Goal: Task Accomplishment & Management: Manage account settings

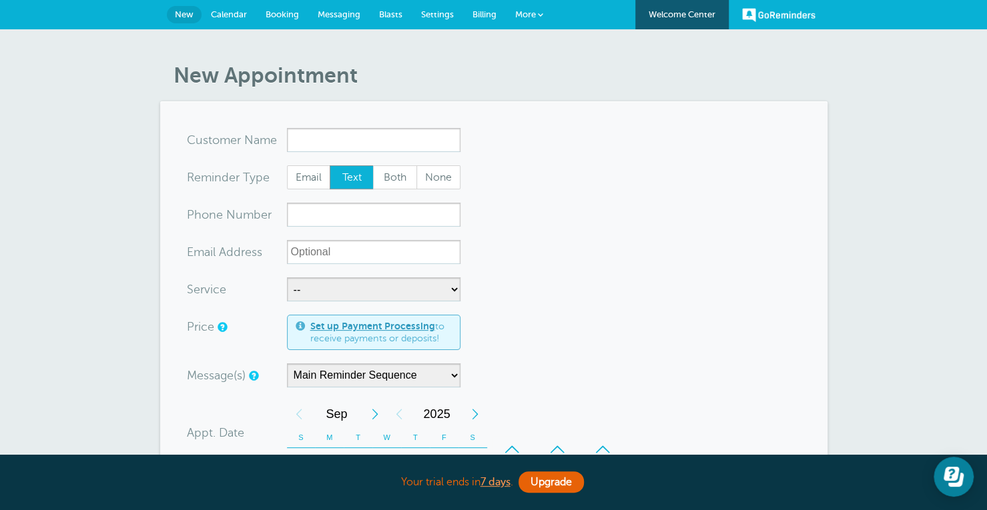
click at [785, 9] on link "GoReminders" at bounding box center [778, 14] width 73 height 29
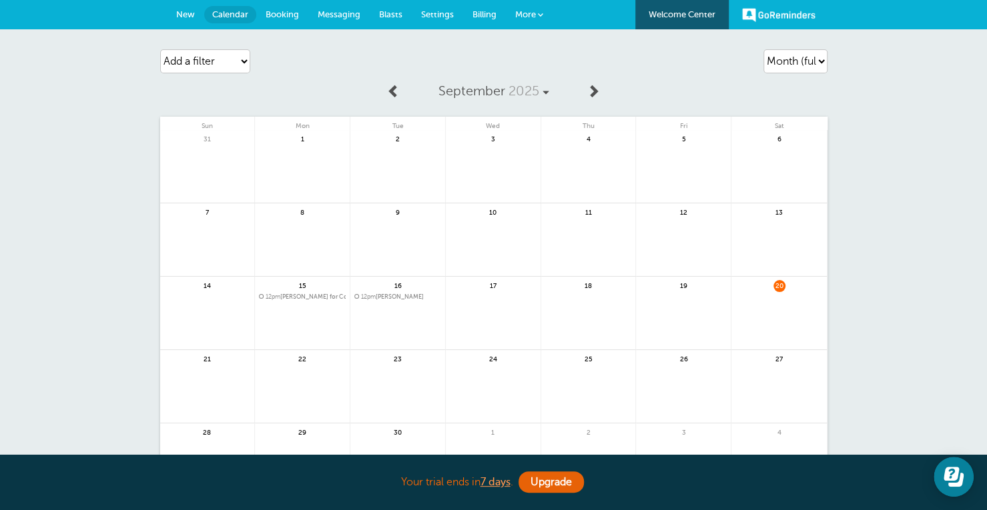
click at [183, 13] on span "New" at bounding box center [185, 14] width 19 height 10
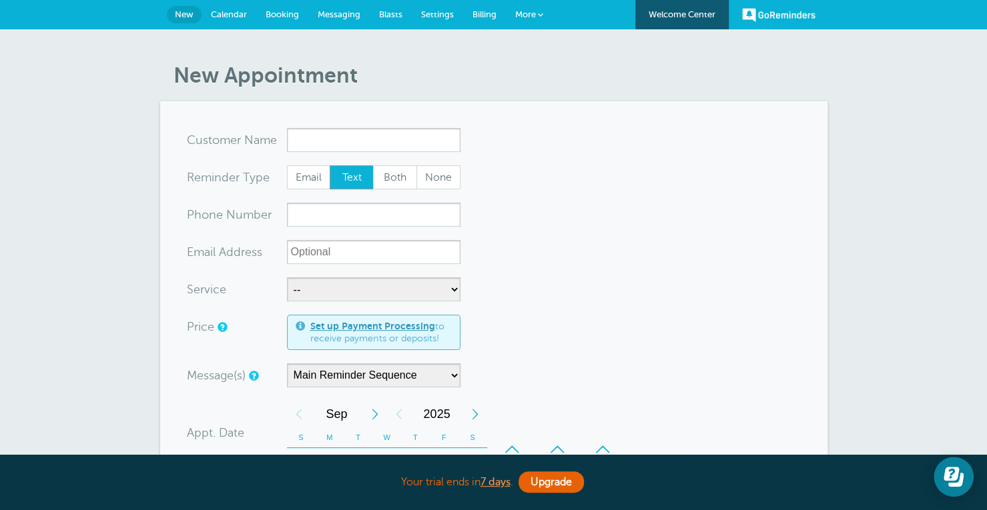
drag, startPoint x: 0, startPoint y: 0, endPoint x: 649, endPoint y: 161, distance: 668.2
click at [649, 161] on form "You are creating a new customer. To use an existing customer select one from th…" at bounding box center [494, 476] width 614 height 697
click at [476, 16] on span "Billing" at bounding box center [484, 14] width 24 height 10
click at [430, 11] on span "Settings" at bounding box center [437, 14] width 33 height 10
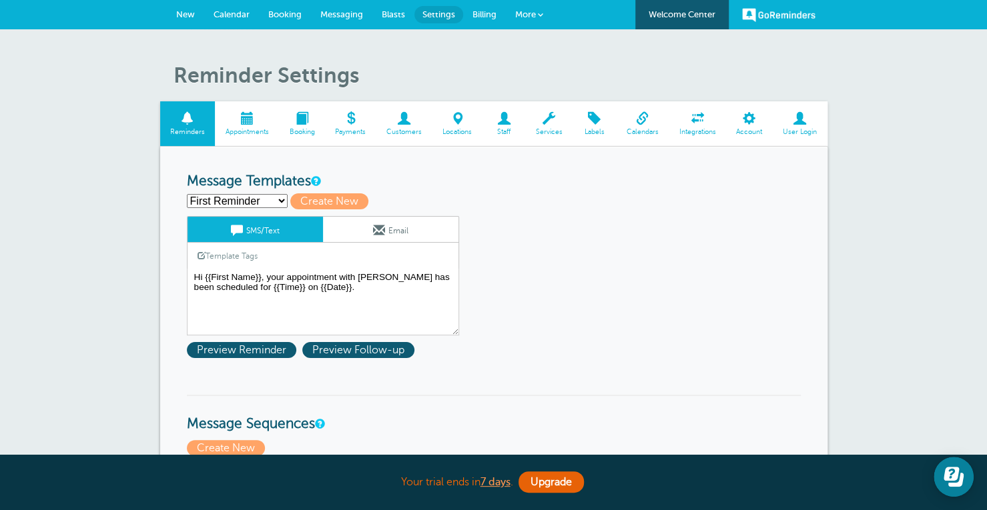
click at [266, 200] on select "First Reminder Second Reminder Third Reminder Create new..." at bounding box center [237, 201] width 101 height 14
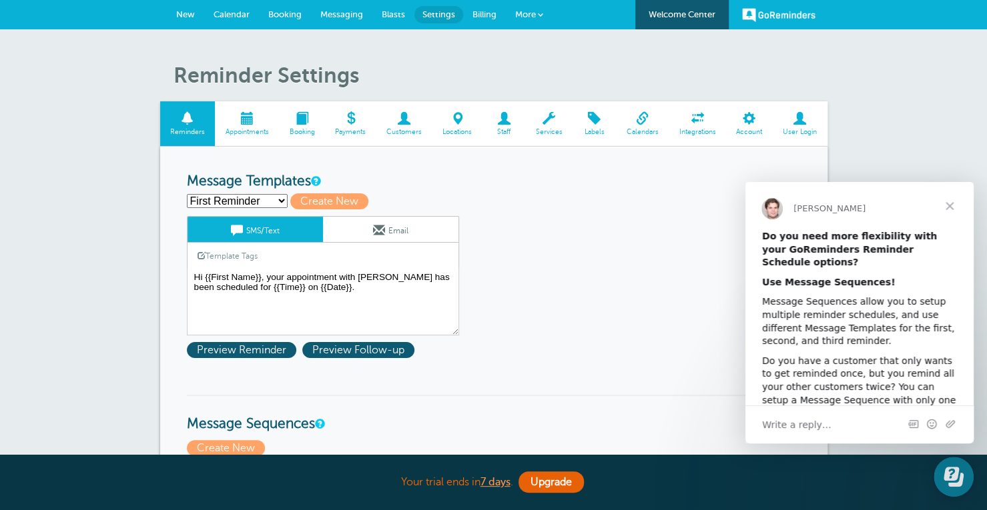
click at [451, 194] on div "First Reminder Second Reminder Third Reminder Create new... Create New" at bounding box center [494, 201] width 614 height 16
click at [947, 204] on span "Close" at bounding box center [949, 206] width 48 height 48
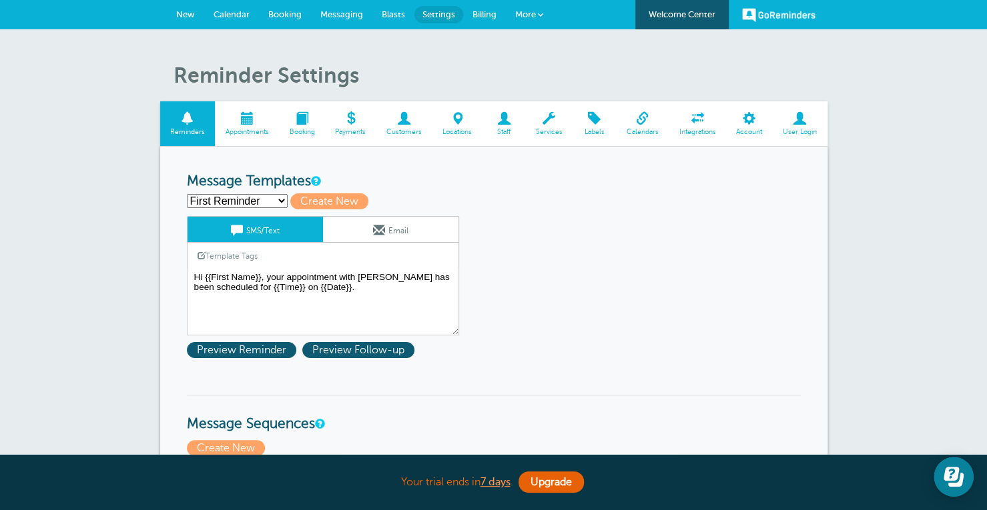
click at [762, 125] on link "Account" at bounding box center [749, 123] width 47 height 45
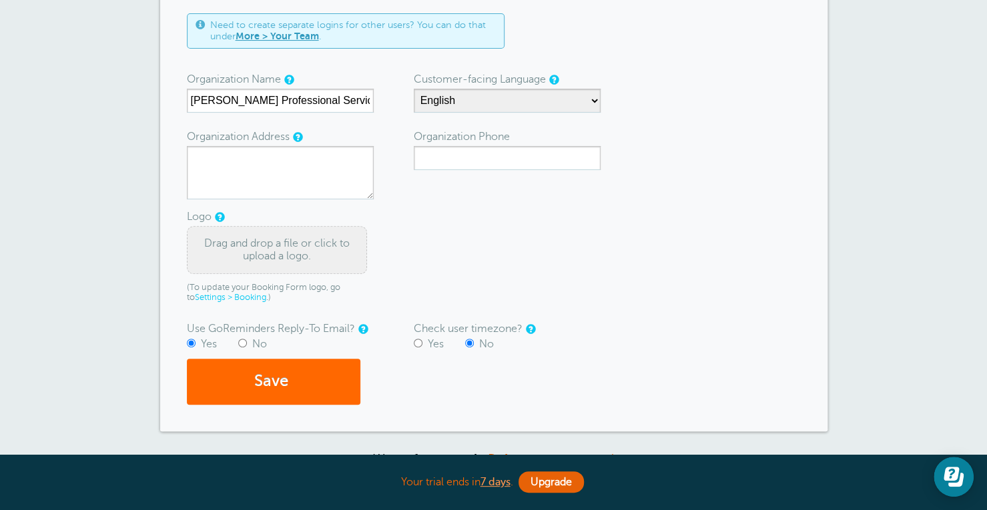
scroll to position [176, 0]
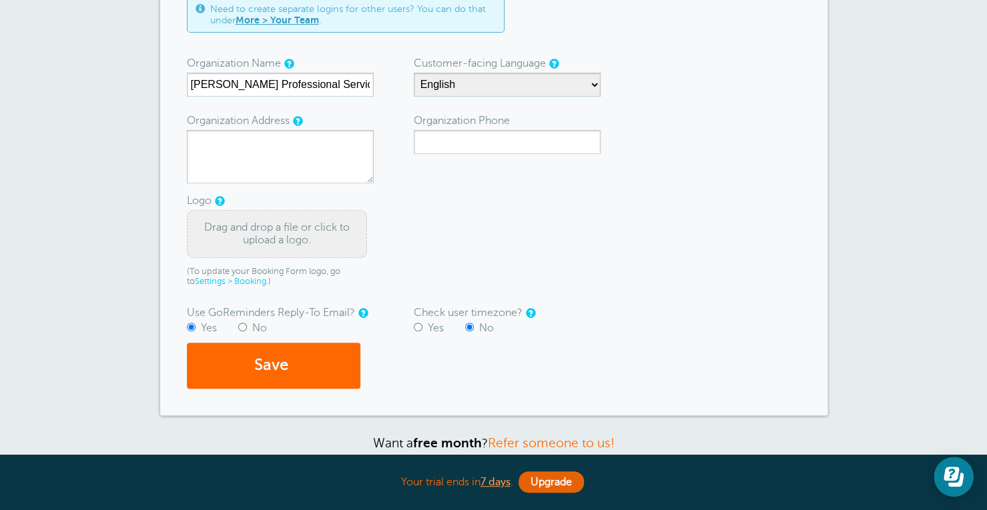
click at [412, 327] on form "Need to create separate logins for other users? You can do that under More > Yo…" at bounding box center [494, 193] width 614 height 392
click at [414, 327] on input "Yes" at bounding box center [418, 327] width 9 height 9
radio input "true"
click at [534, 145] on input "Organization Phone" at bounding box center [507, 142] width 187 height 24
paste input "248.289.0607"
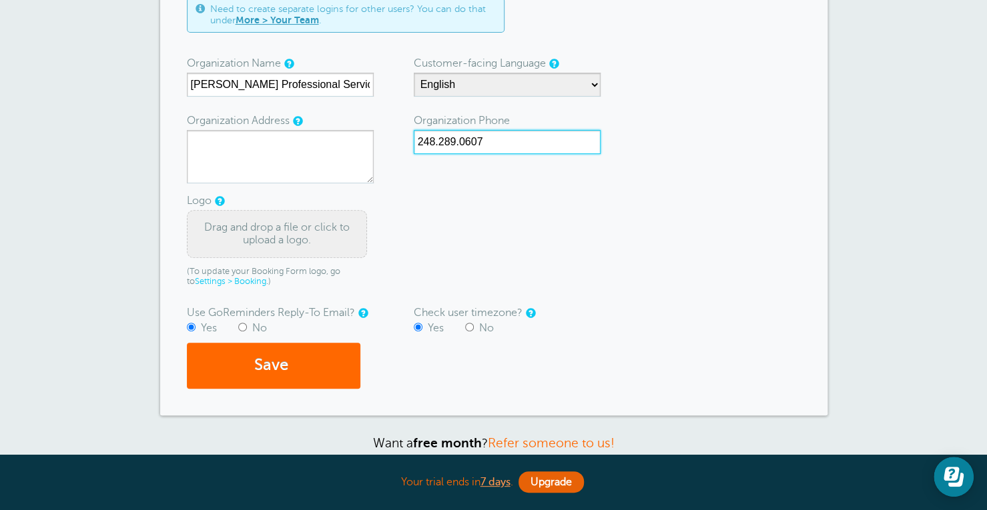
click at [423, 138] on input "248.289.0607" at bounding box center [507, 142] width 187 height 24
type input "248.289.0607"
click at [278, 363] on button "Save" at bounding box center [273, 366] width 173 height 46
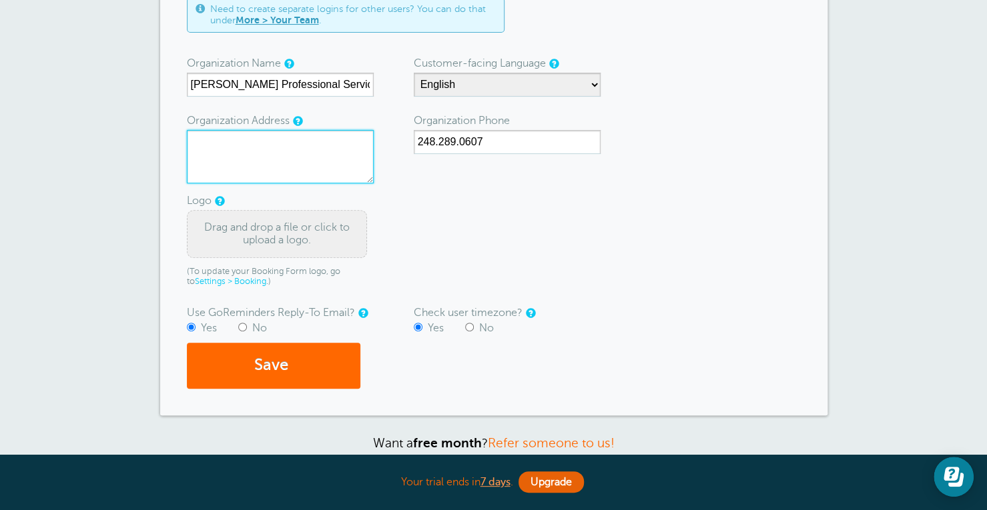
paste textarea "[STREET_ADDRESS][PERSON_NAME]"
click at [270, 141] on textarea "[STREET_ADDRESS][PERSON_NAME]" at bounding box center [280, 156] width 187 height 53
click at [288, 154] on textarea "[STREET_ADDRESS][PERSON_NAME]" at bounding box center [280, 156] width 187 height 53
click at [257, 155] on textarea "[STREET_ADDRESS][PERSON_NAME]" at bounding box center [280, 156] width 187 height 53
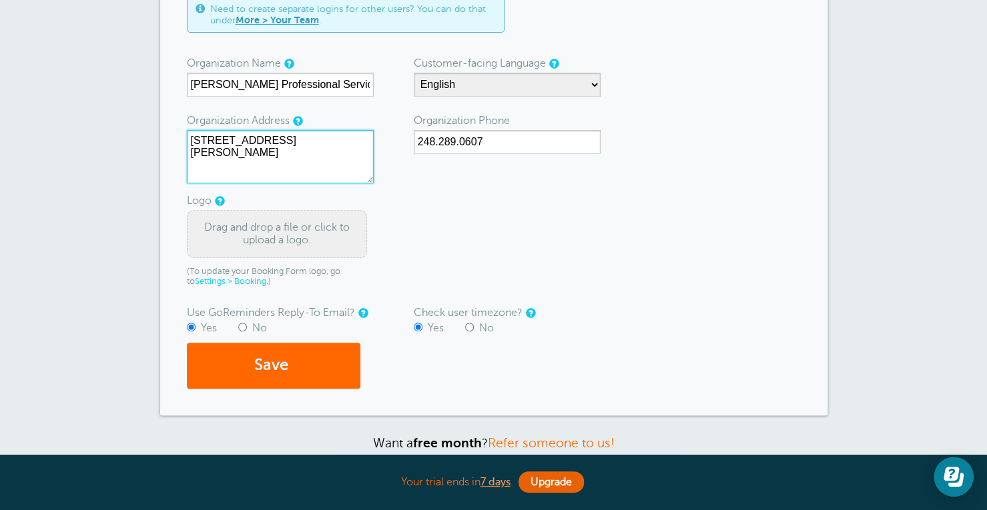
click at [271, 154] on textarea "[STREET_ADDRESS][PERSON_NAME]" at bounding box center [280, 156] width 187 height 53
type textarea "[STREET_ADDRESS][PERSON_NAME]"
click at [272, 350] on button "Save" at bounding box center [273, 366] width 173 height 46
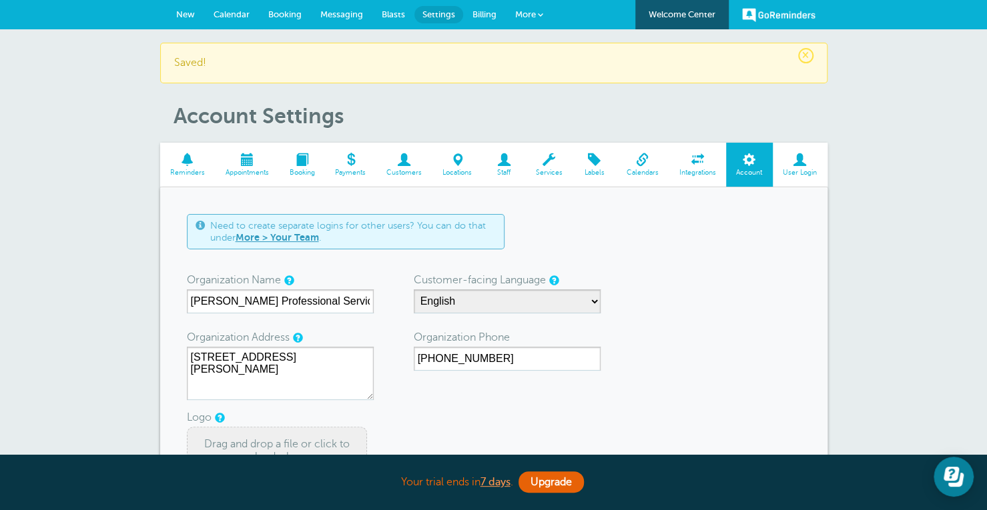
click at [187, 172] on span "Reminders" at bounding box center [188, 173] width 42 height 8
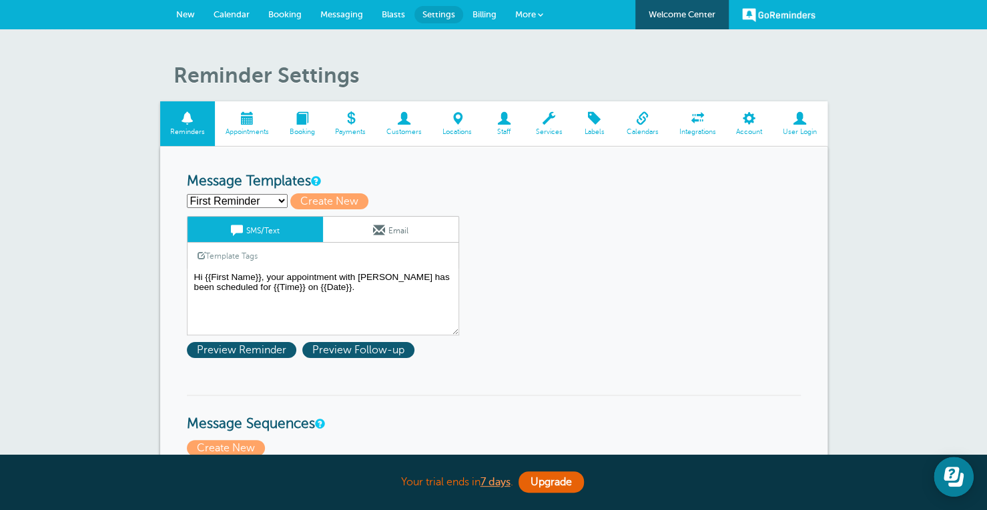
click at [538, 12] on span at bounding box center [540, 14] width 5 height 5
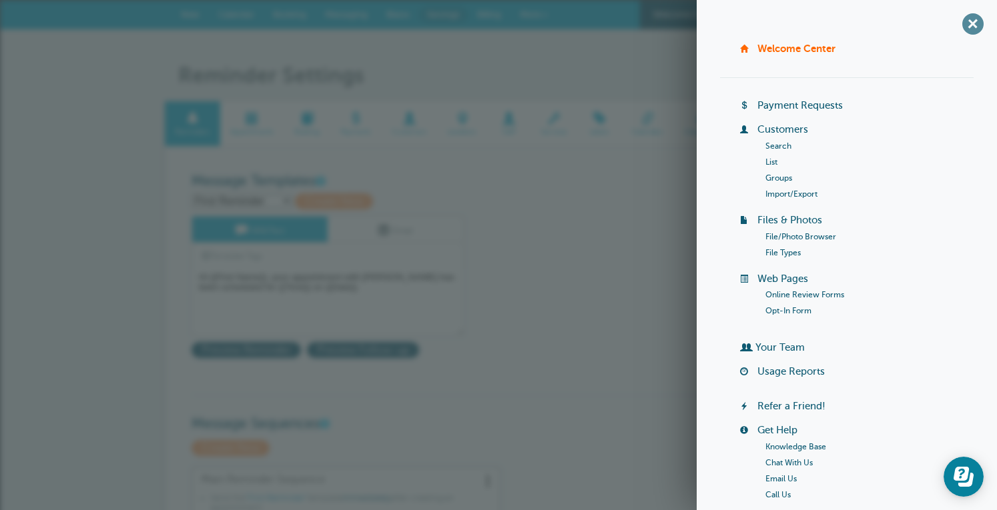
click at [957, 19] on span "+" at bounding box center [972, 24] width 30 height 30
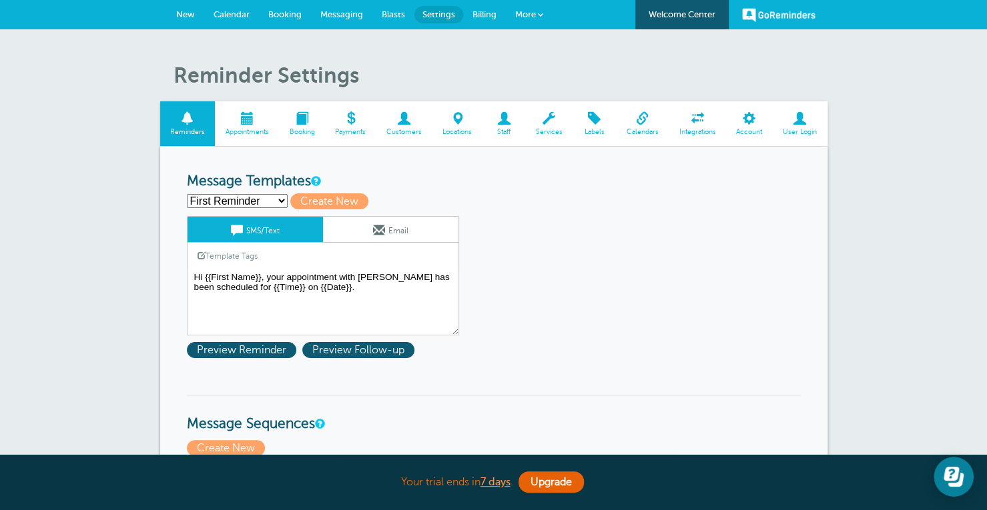
click at [189, 19] on link "New" at bounding box center [185, 14] width 37 height 29
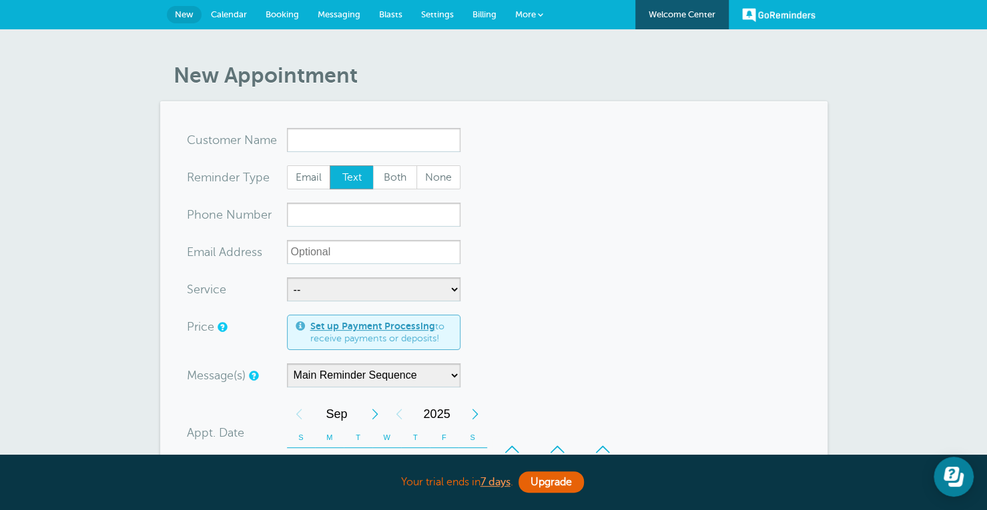
click at [248, 15] on link "Calendar" at bounding box center [228, 14] width 55 height 29
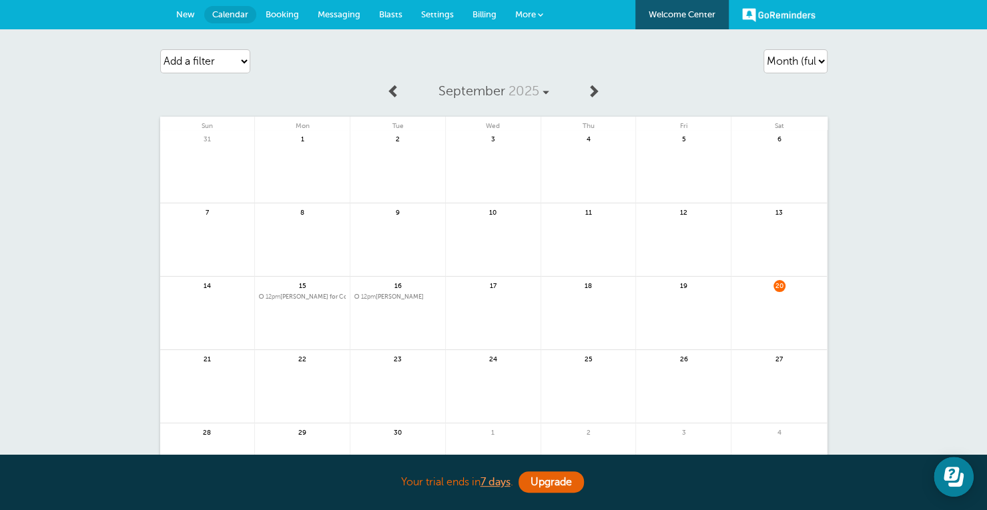
click at [339, 300] on span "12pm [PERSON_NAME] for Counseling Appointment" at bounding box center [302, 297] width 87 height 7
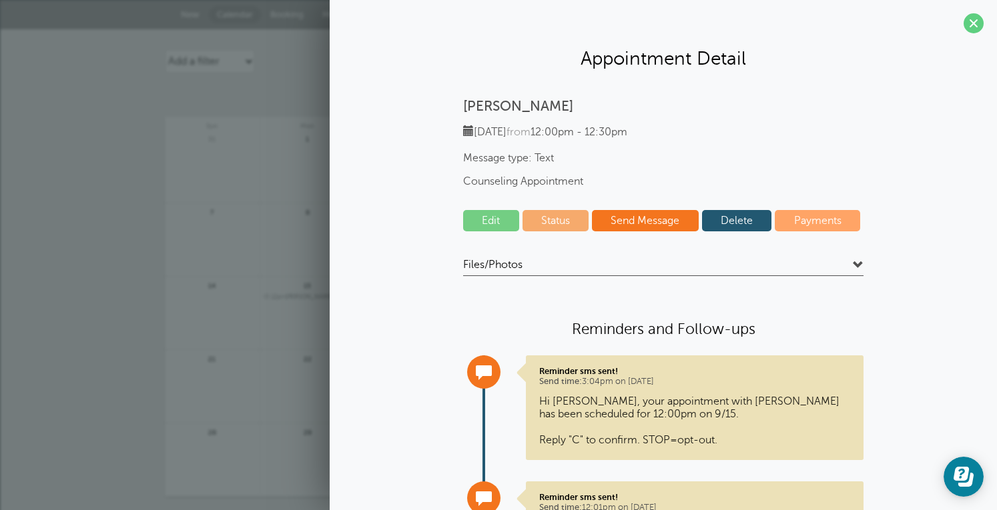
click at [725, 228] on link "Delete" at bounding box center [737, 220] width 70 height 21
